Goal: Transaction & Acquisition: Purchase product/service

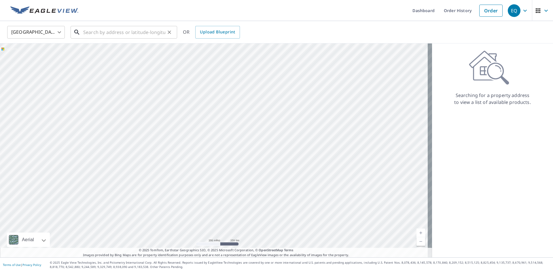
click at [143, 29] on input "text" at bounding box center [124, 32] width 82 height 16
paste input "[STREET_ADDRESS][US_STATE],"
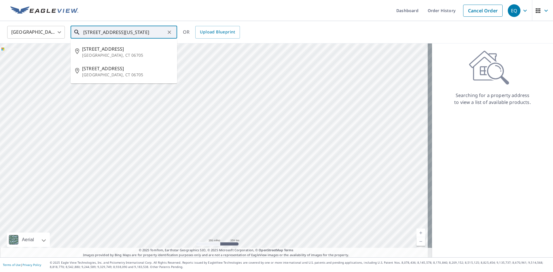
scroll to position [0, 27]
click at [122, 53] on p "[GEOGRAPHIC_DATA], CT 06705" at bounding box center [127, 55] width 90 height 6
type input "[STREET_ADDRESS]"
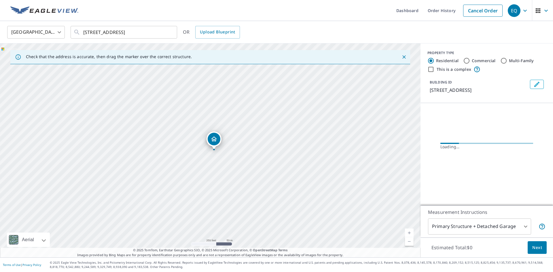
scroll to position [0, 0]
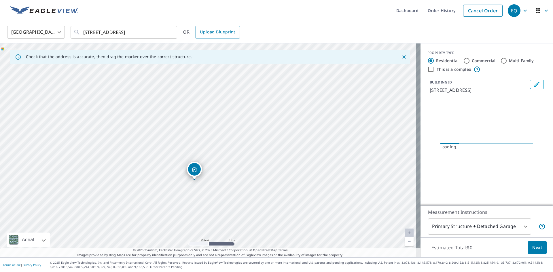
drag, startPoint x: 213, startPoint y: 172, endPoint x: 214, endPoint y: 106, distance: 65.7
click at [214, 106] on div "[STREET_ADDRESS]" at bounding box center [210, 150] width 421 height 214
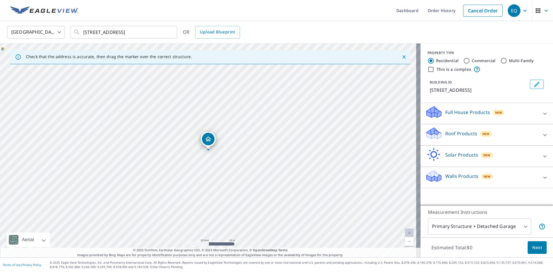
click at [486, 132] on div "New" at bounding box center [486, 133] width 12 height 7
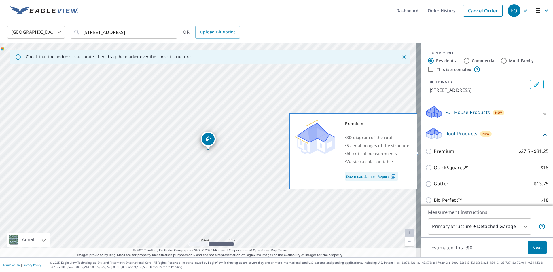
click at [452, 153] on label "Premium $27.5 - $81.25" at bounding box center [491, 151] width 115 height 7
click at [434, 153] on input "Premium $27.5 - $81.25" at bounding box center [429, 151] width 9 height 7
checkbox input "true"
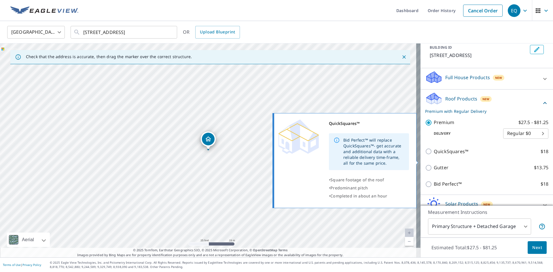
scroll to position [67, 0]
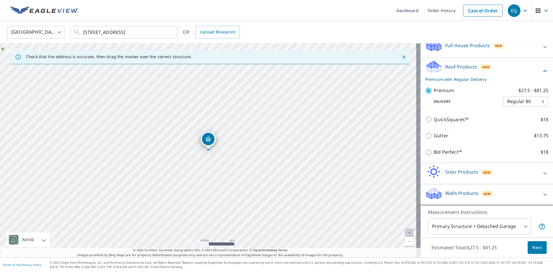
click at [489, 220] on body "EQ EQ Dashboard Order History Cancel Order EQ [GEOGRAPHIC_DATA] [GEOGRAPHIC_DAT…" at bounding box center [276, 136] width 553 height 272
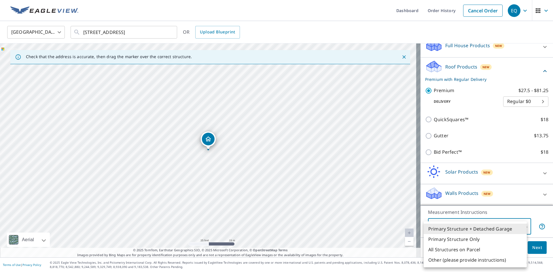
click at [435, 236] on li "Primary Structure Only" at bounding box center [475, 239] width 103 height 10
type input "2"
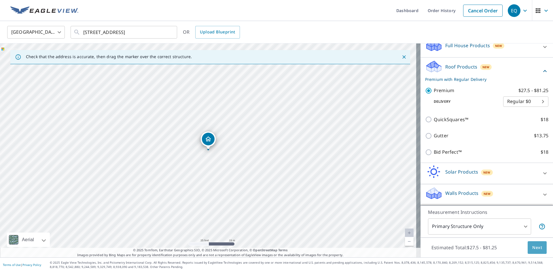
click at [533, 244] on button "Next" at bounding box center [537, 247] width 19 height 13
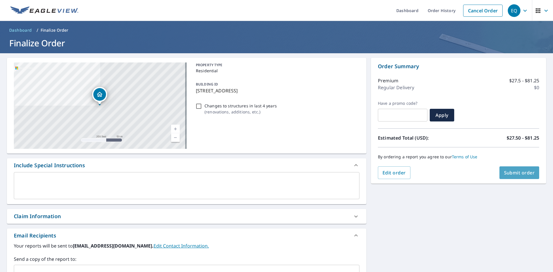
click at [521, 175] on span "Submit order" at bounding box center [519, 173] width 31 height 6
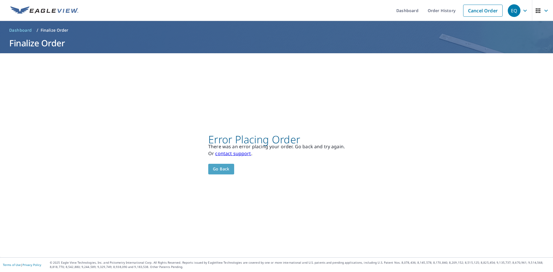
click at [221, 171] on span "Go back" at bounding box center [221, 169] width 17 height 7
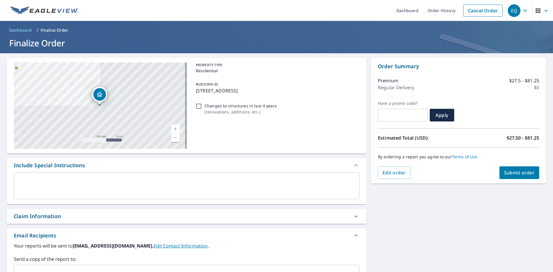
click at [143, 10] on ul "Dashboard Order History Cancel Order" at bounding box center [294, 10] width 424 height 21
